Goal: Task Accomplishment & Management: Manage account settings

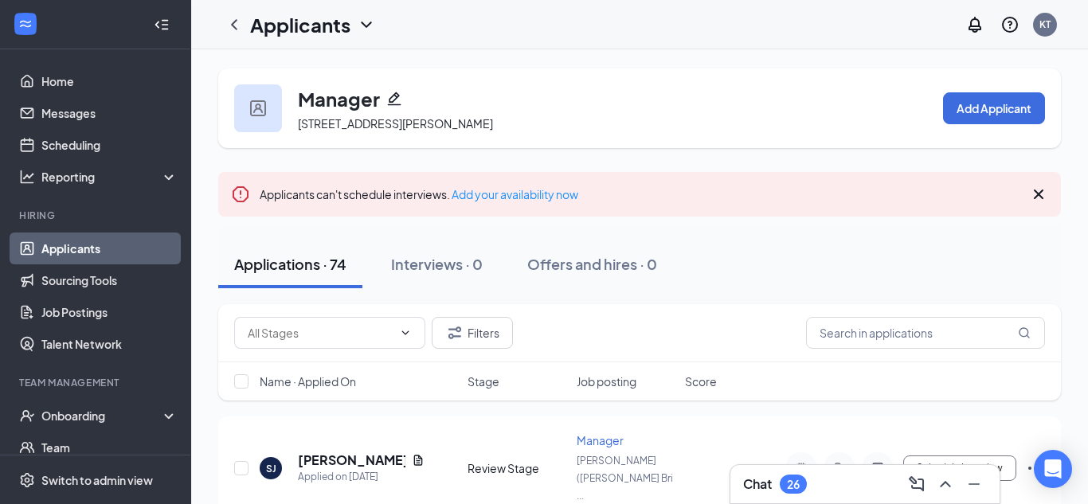
click at [946, 487] on icon "ChevronUp" at bounding box center [945, 484] width 19 height 19
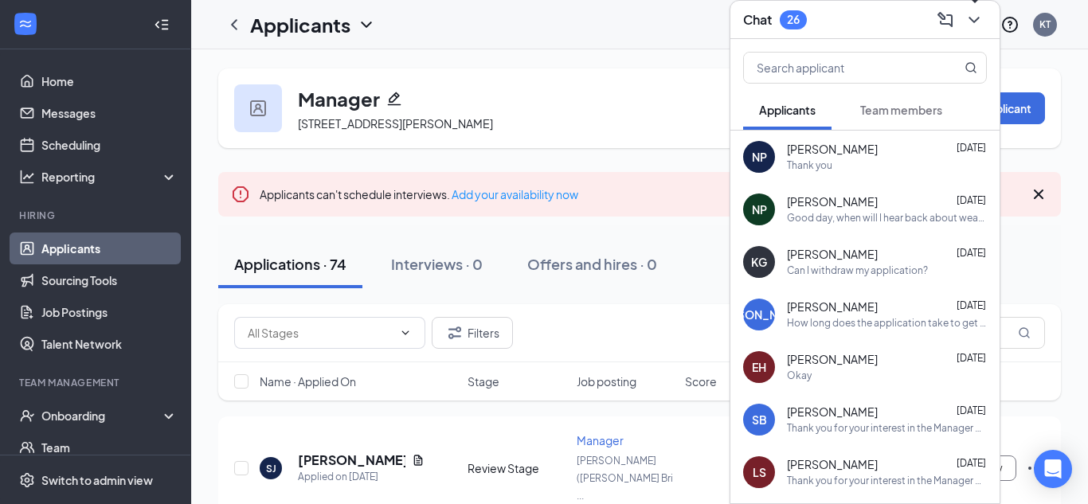
click at [982, 14] on icon "ChevronDown" at bounding box center [974, 19] width 19 height 19
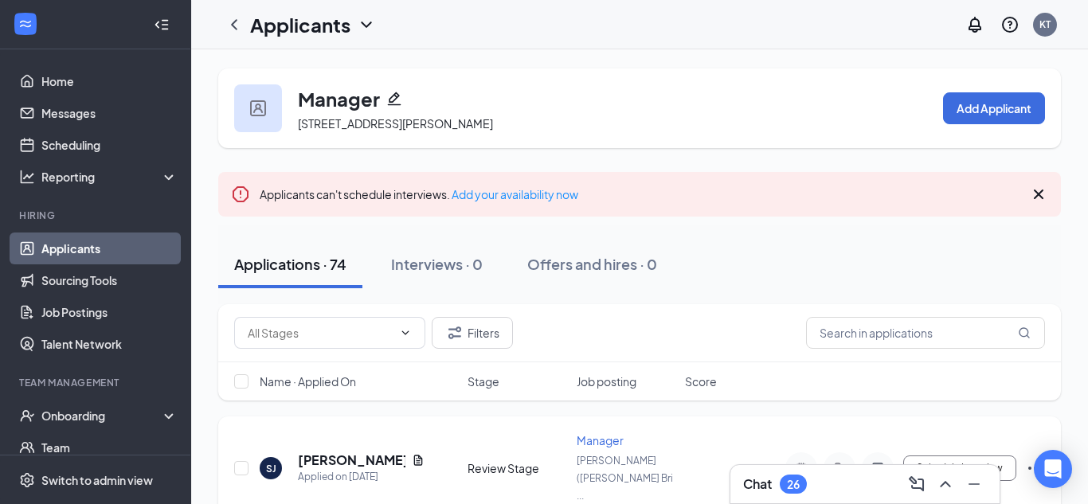
click at [602, 439] on span "Manager" at bounding box center [600, 440] width 47 height 14
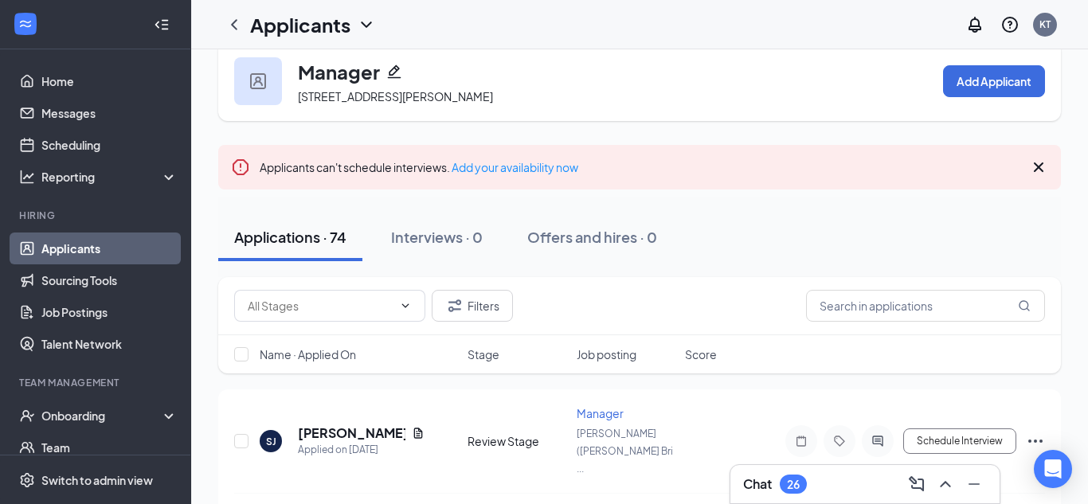
scroll to position [13, 0]
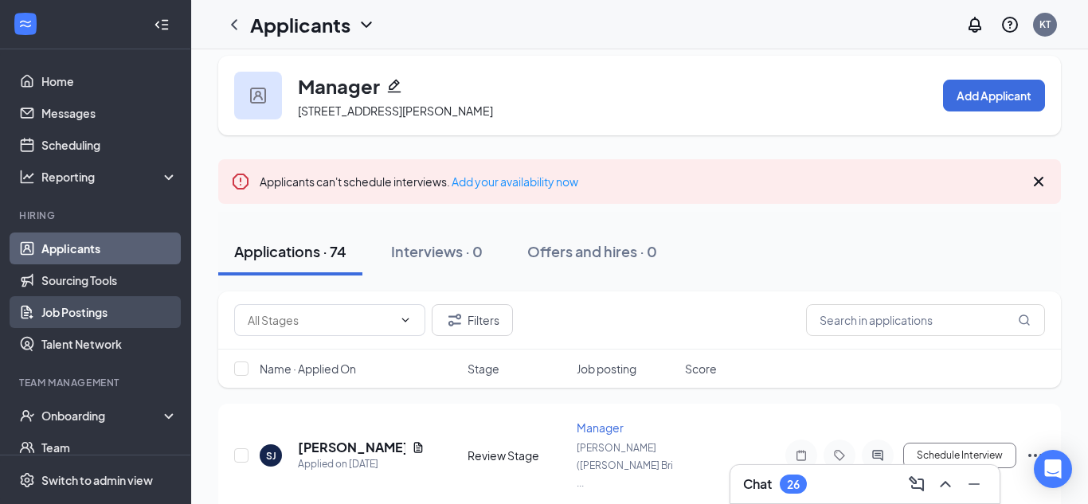
click at [50, 298] on link "Job Postings" at bounding box center [109, 312] width 136 height 32
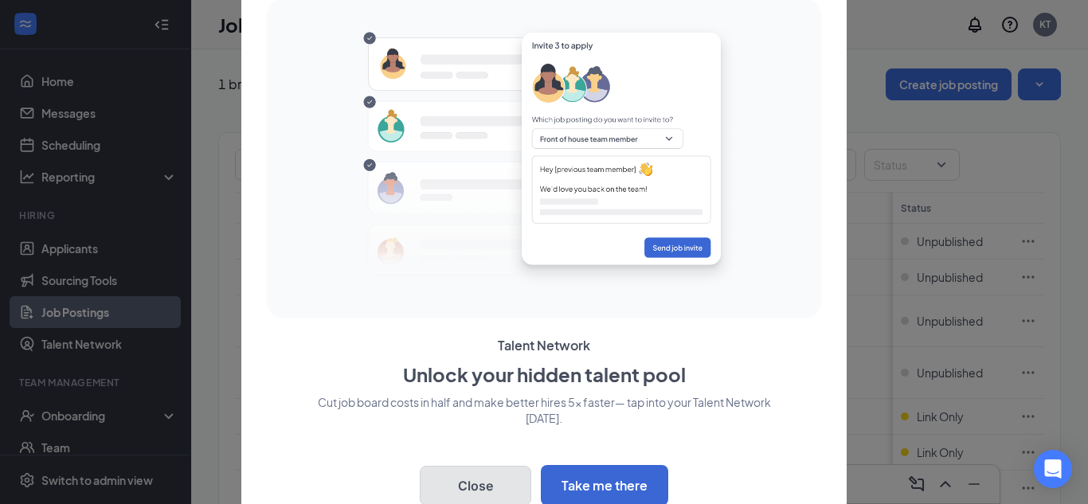
click at [491, 488] on button "Close" at bounding box center [476, 486] width 112 height 40
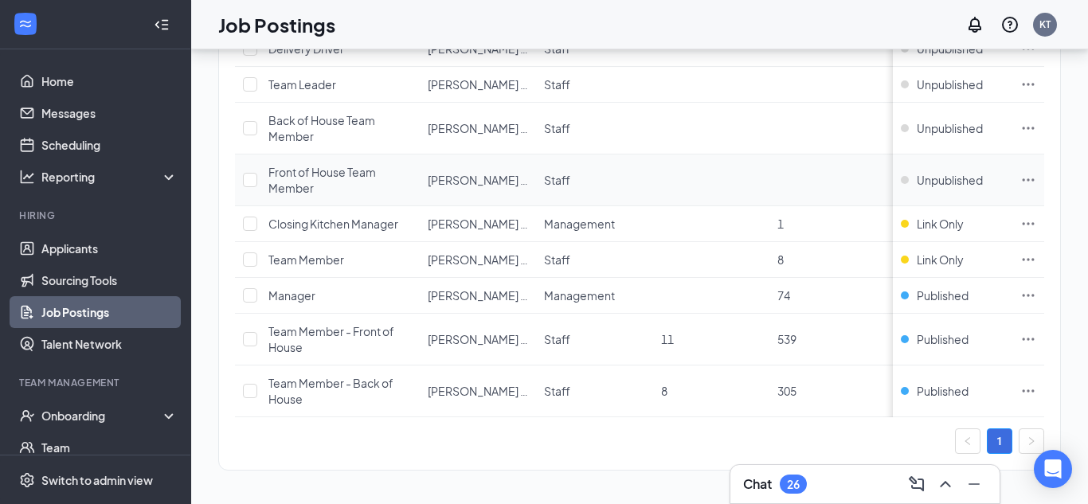
scroll to position [194, 0]
click at [1023, 294] on icon "Ellipses" at bounding box center [1029, 293] width 12 height 2
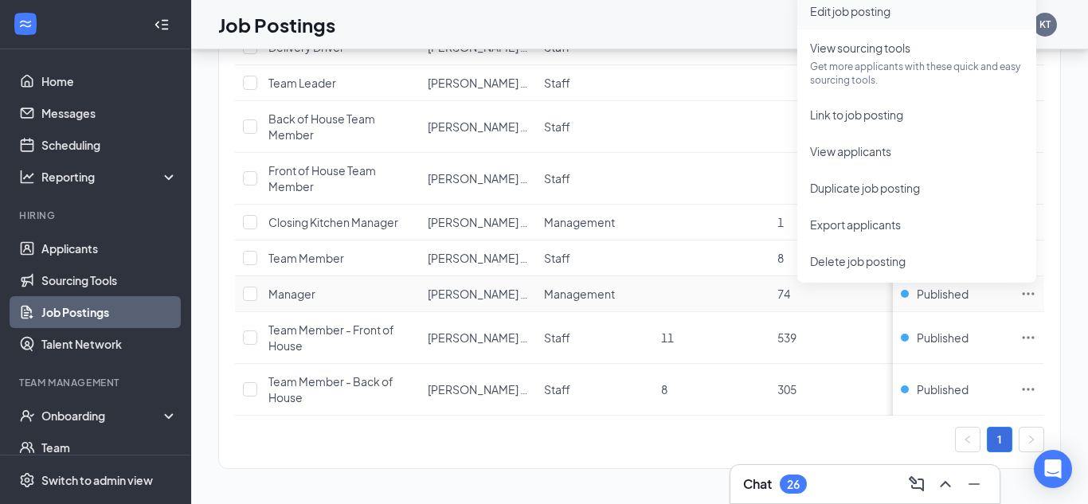
click at [940, 21] on li "Edit job posting" at bounding box center [916, 11] width 239 height 37
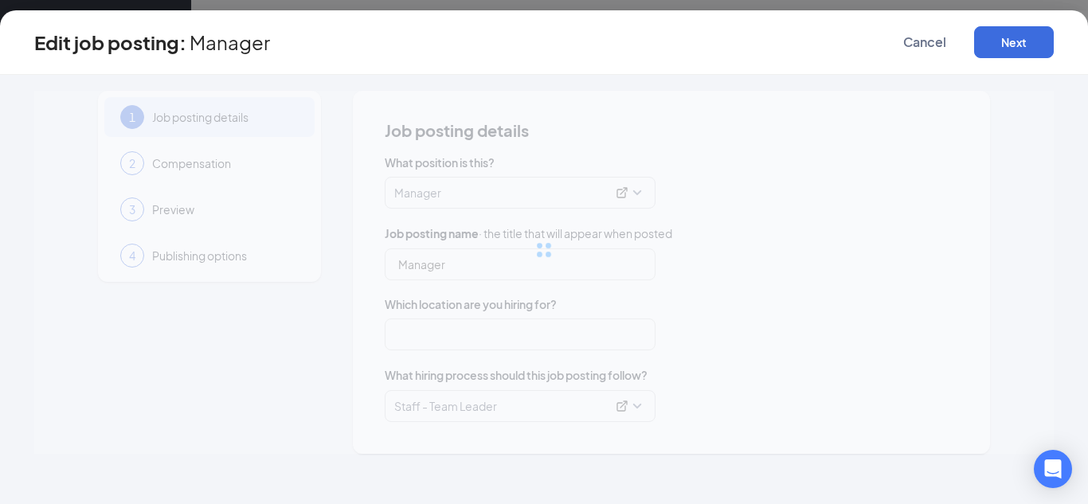
type input "Manager"
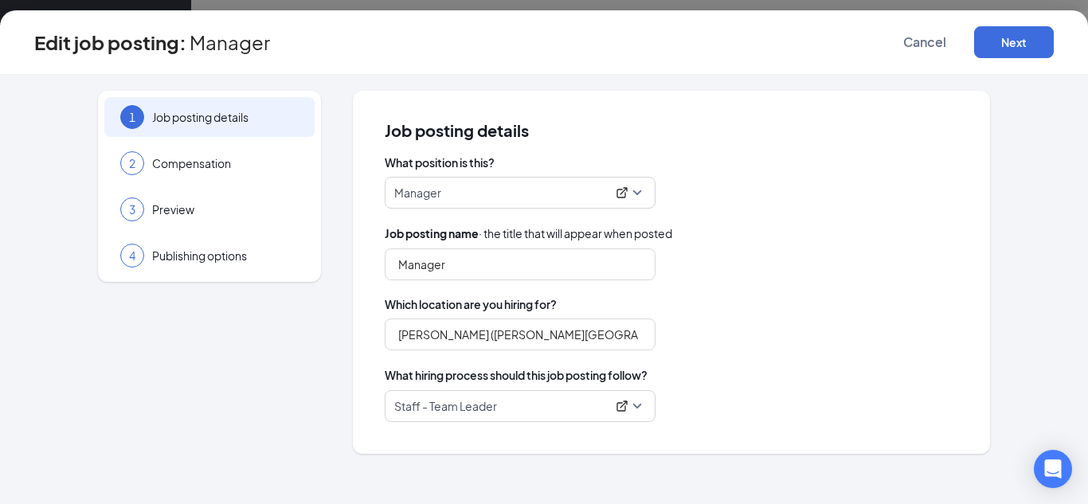
type input "[PERSON_NAME] ([PERSON_NAME][GEOGRAPHIC_DATA])"
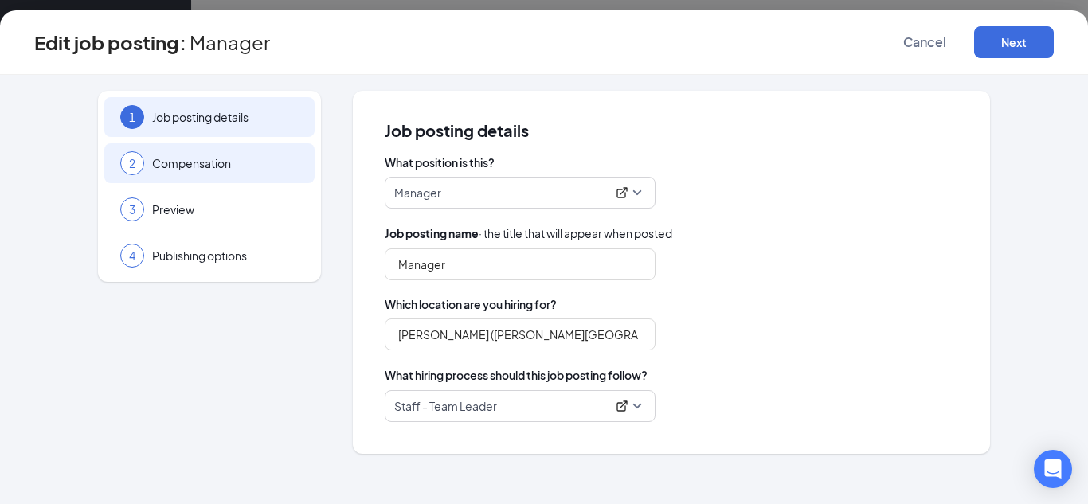
click at [232, 155] on span "Compensation" at bounding box center [225, 163] width 147 height 16
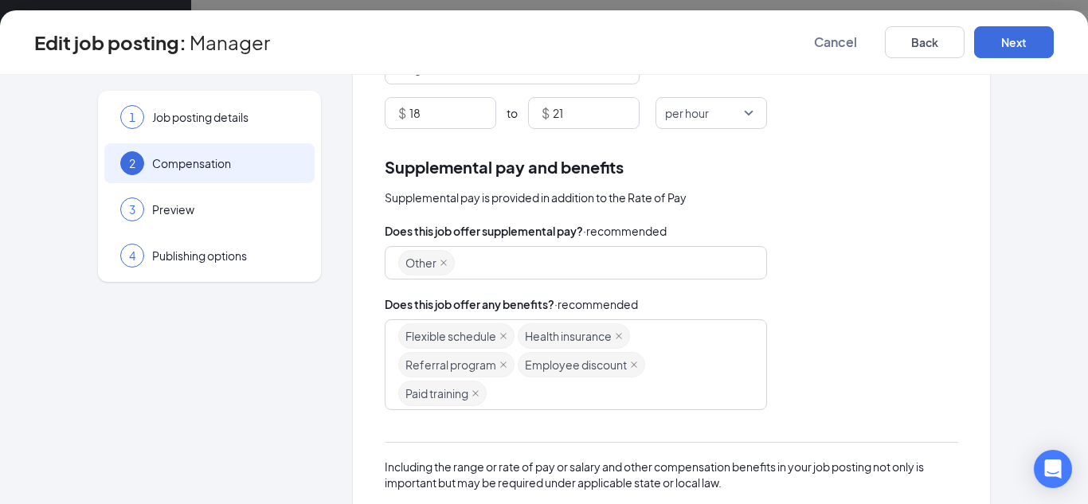
scroll to position [198, 0]
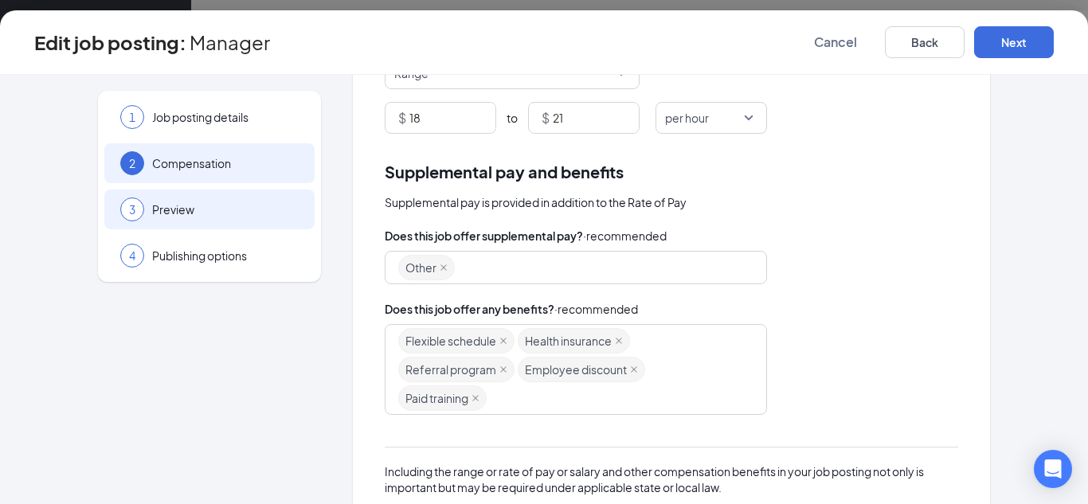
click at [215, 198] on div "3 Preview" at bounding box center [209, 210] width 210 height 40
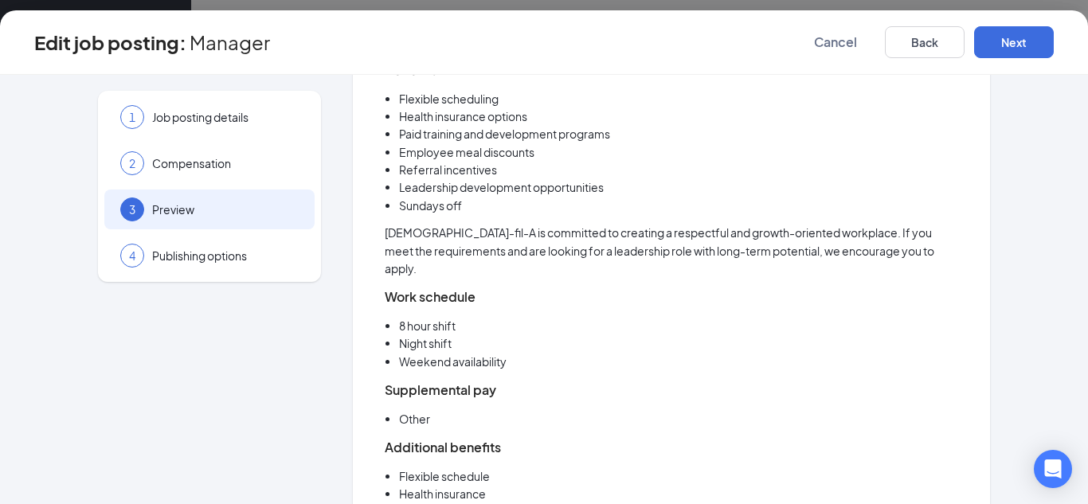
scroll to position [664, 0]
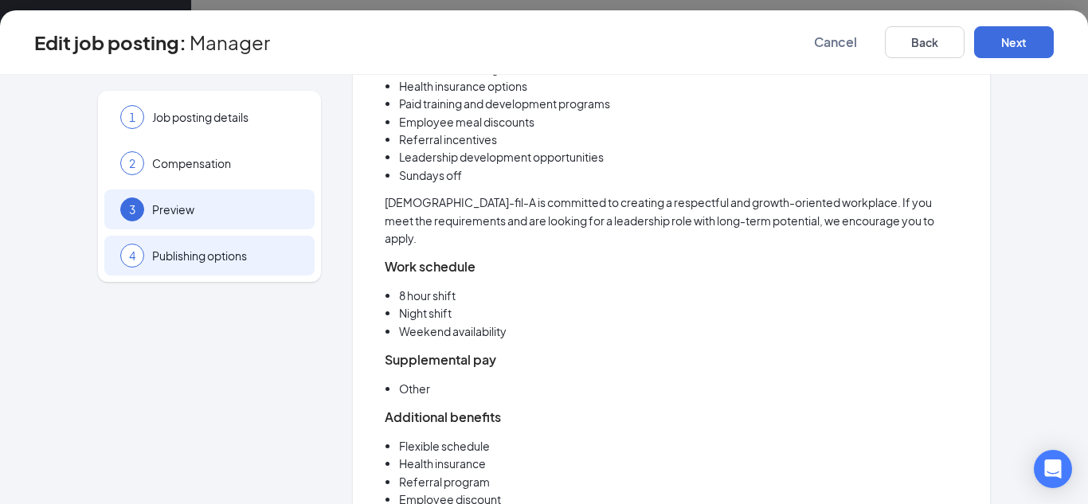
click at [252, 268] on div "4 Publishing options" at bounding box center [209, 256] width 210 height 40
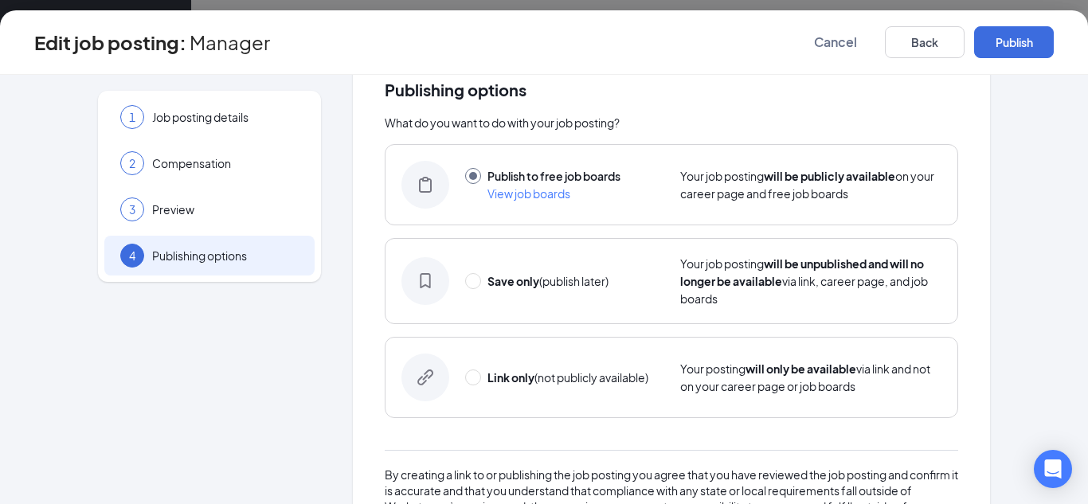
scroll to position [32, 0]
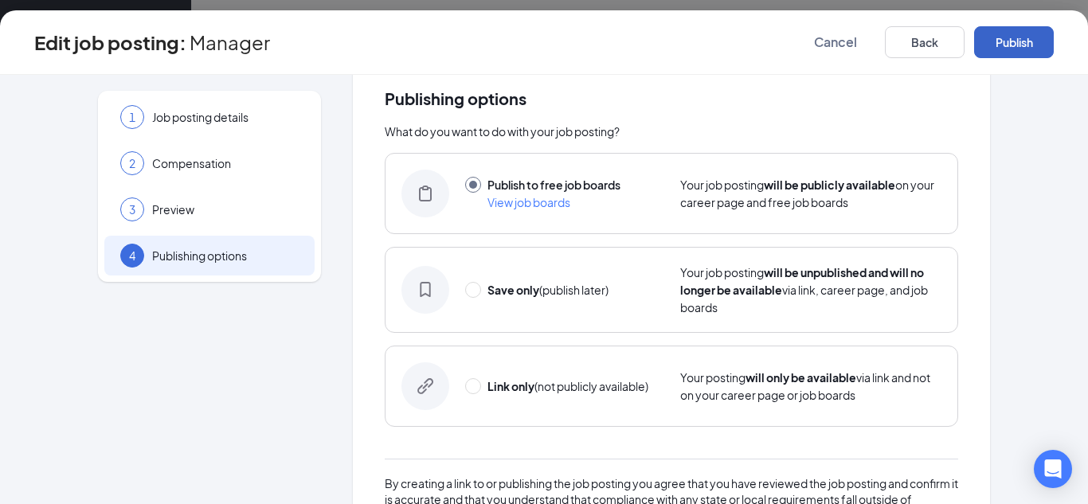
click at [997, 45] on button "Publish" at bounding box center [1014, 42] width 80 height 32
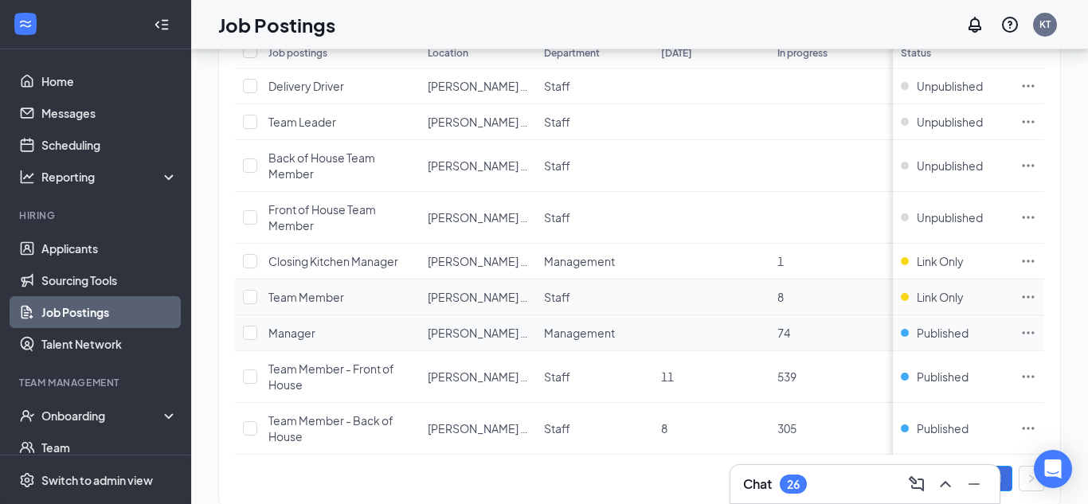
scroll to position [153, 0]
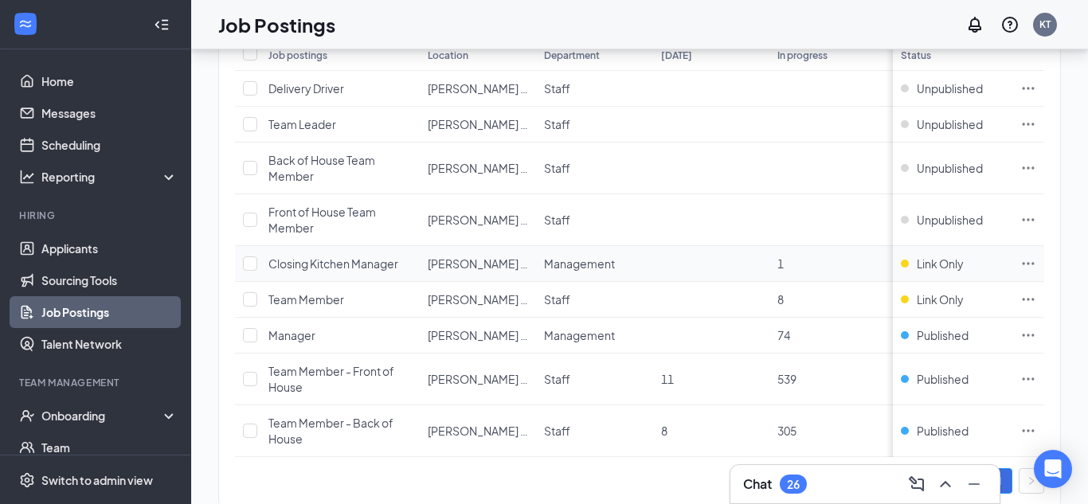
click at [1025, 260] on icon "Ellipses" at bounding box center [1028, 264] width 16 height 16
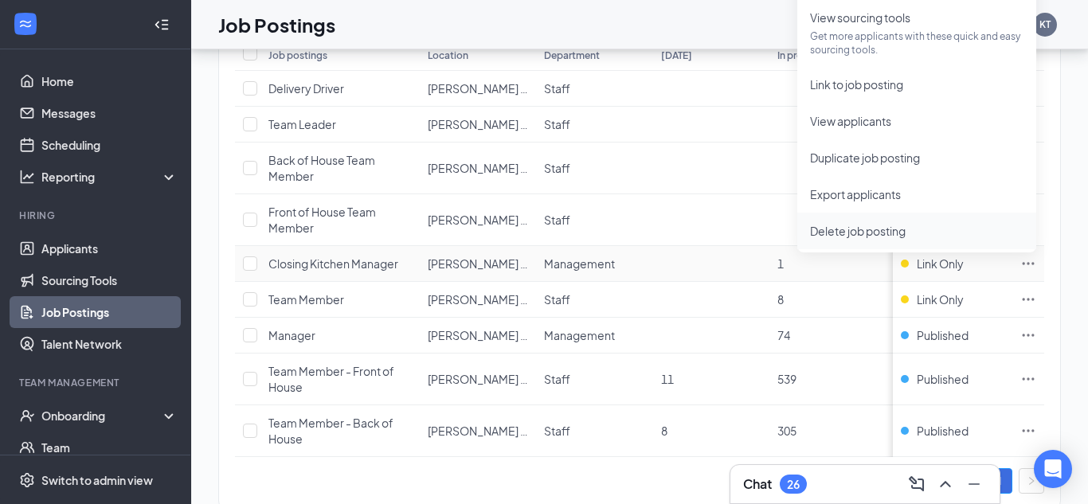
click at [883, 225] on span "Delete job posting" at bounding box center [858, 231] width 96 height 14
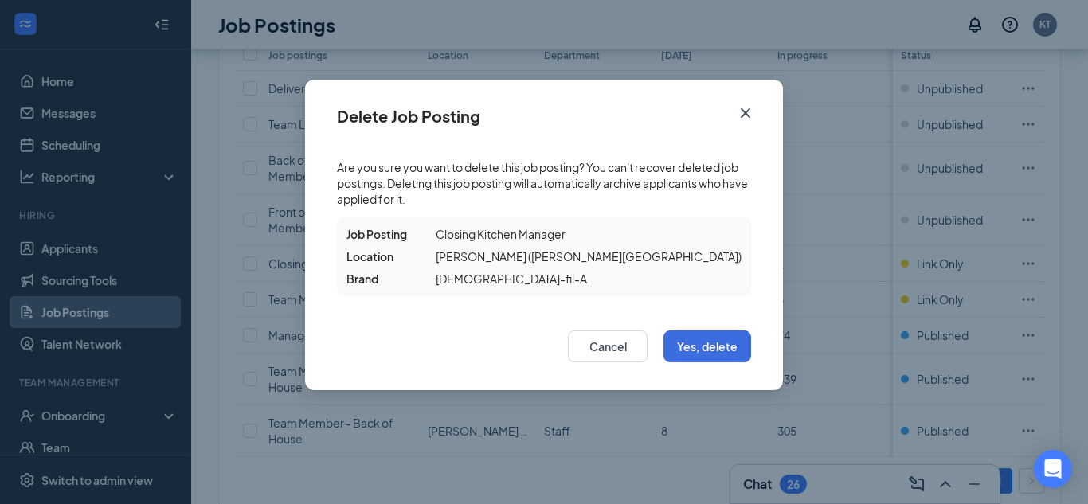
click at [746, 109] on icon "Cross" at bounding box center [745, 113] width 19 height 19
